Goal: Transaction & Acquisition: Purchase product/service

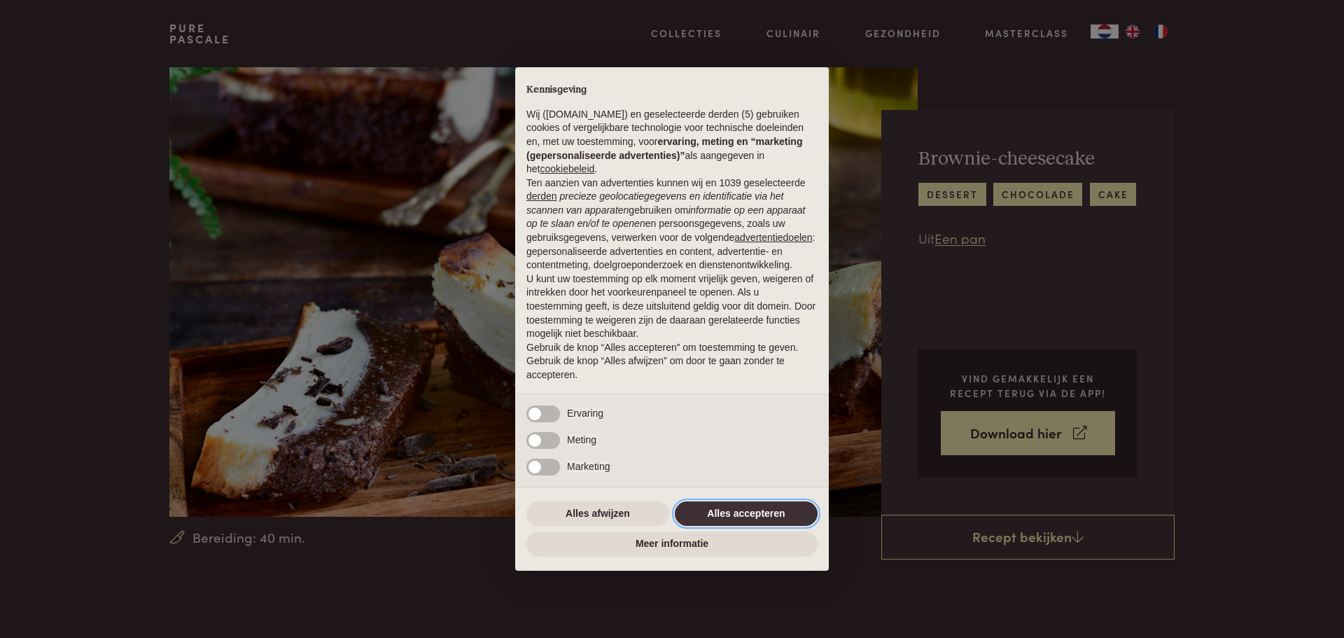
click at [753, 507] on button "Alles accepteren" at bounding box center [746, 513] width 143 height 25
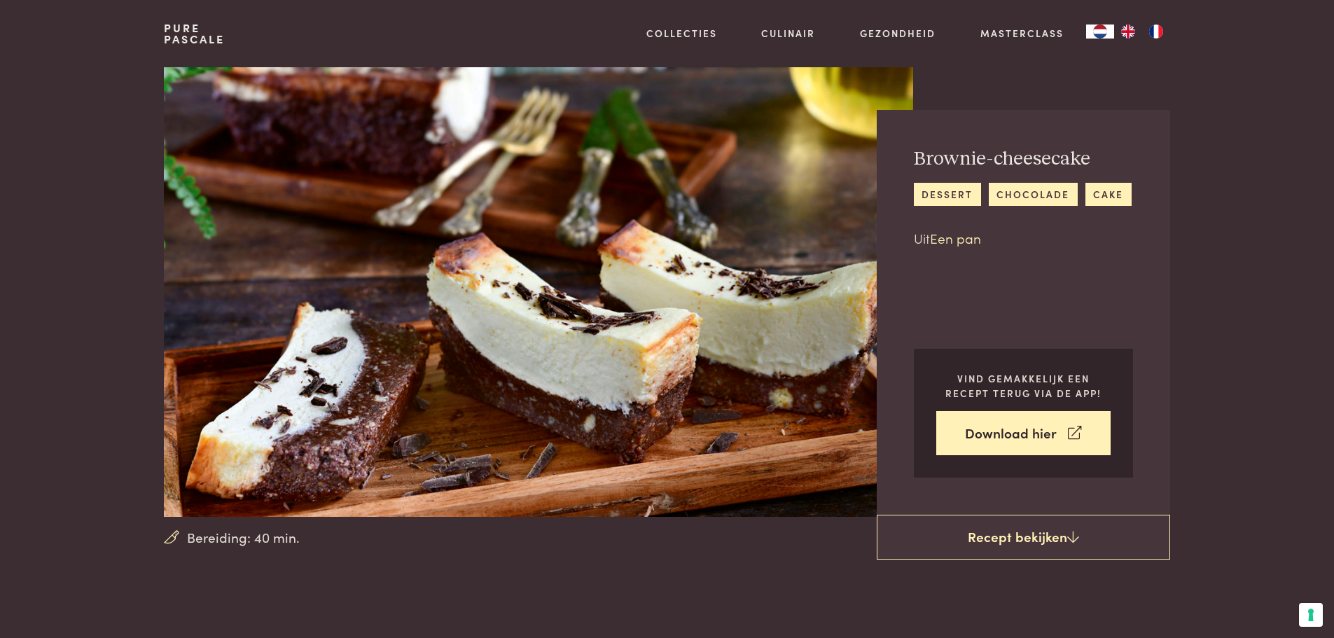
click at [957, 238] on link "Een pan" at bounding box center [955, 237] width 51 height 19
click at [967, 244] on link "Een pan" at bounding box center [955, 237] width 51 height 19
click at [965, 240] on link "Een pan" at bounding box center [955, 237] width 51 height 19
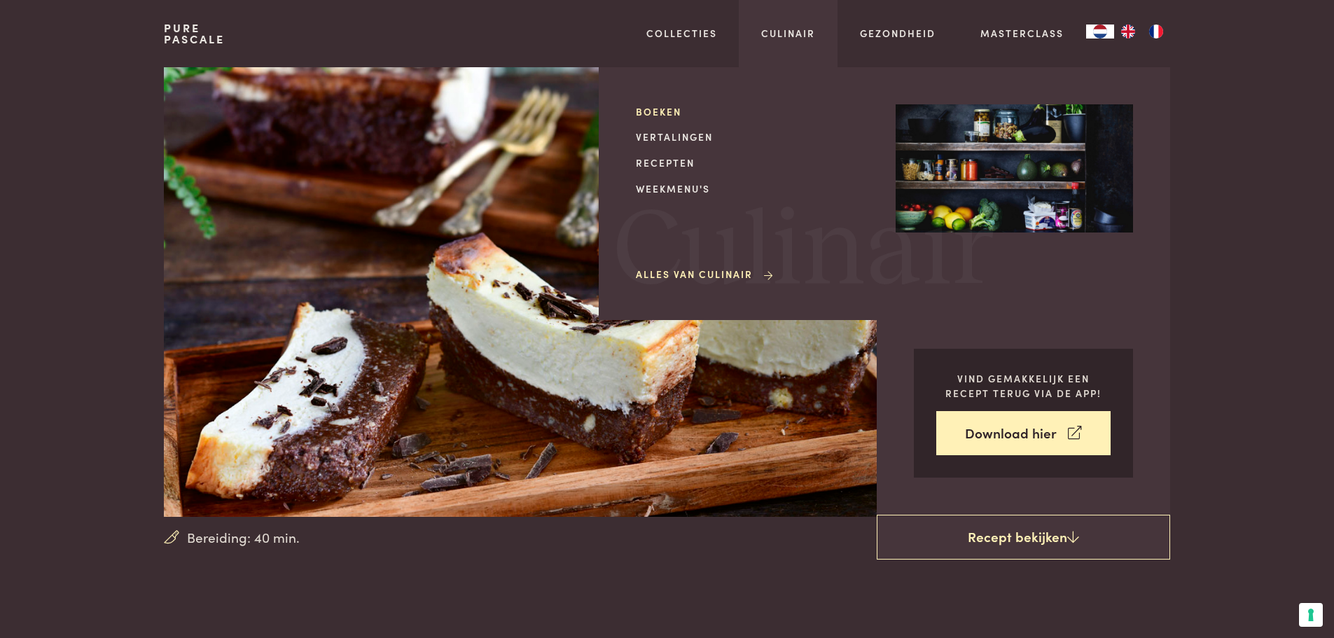
click at [655, 112] on link "Boeken" at bounding box center [754, 111] width 237 height 15
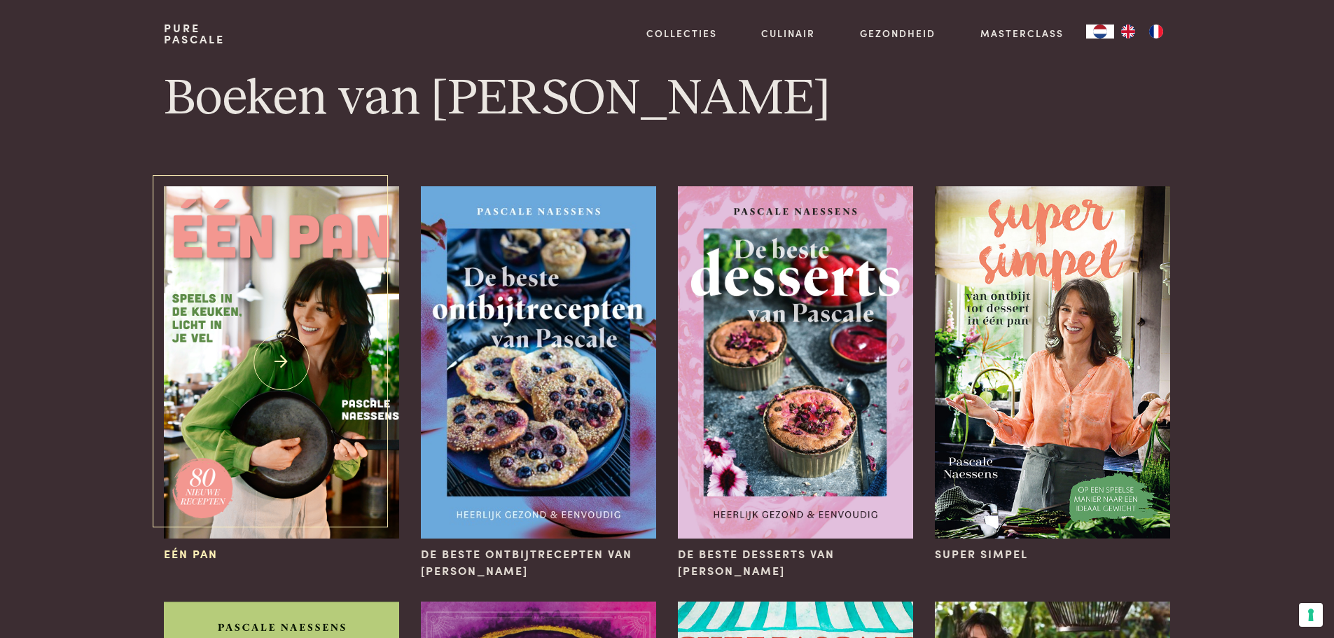
click at [271, 384] on img at bounding box center [281, 362] width 235 height 352
